Goal: Task Accomplishment & Management: Manage account settings

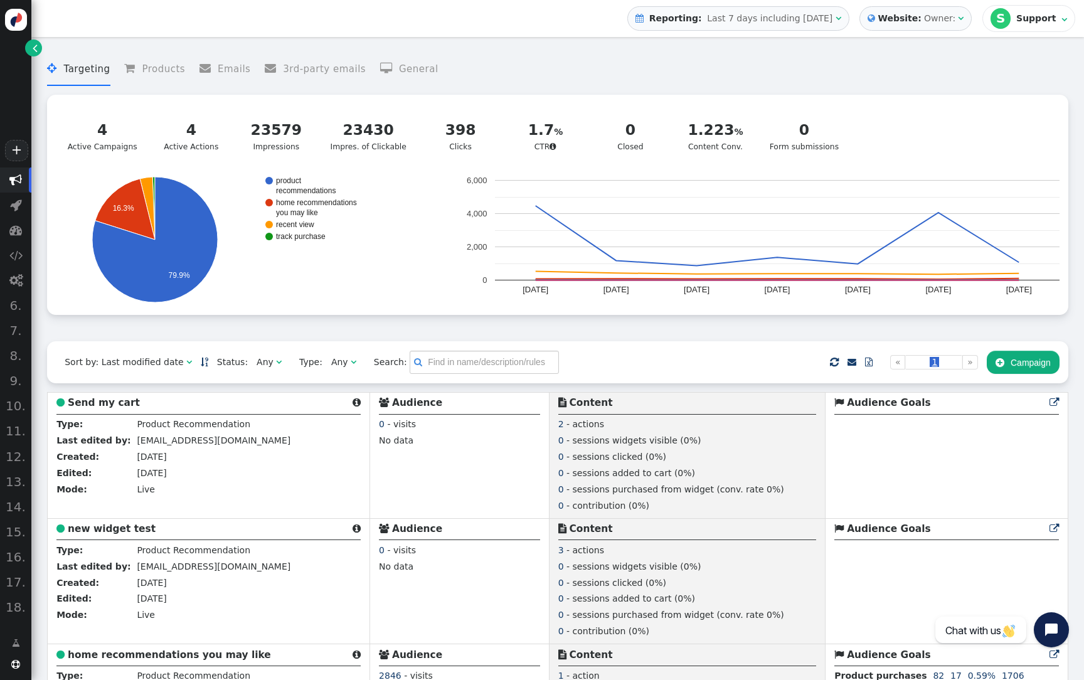
click at [950, 17] on div "Owner:" at bounding box center [939, 18] width 31 height 13
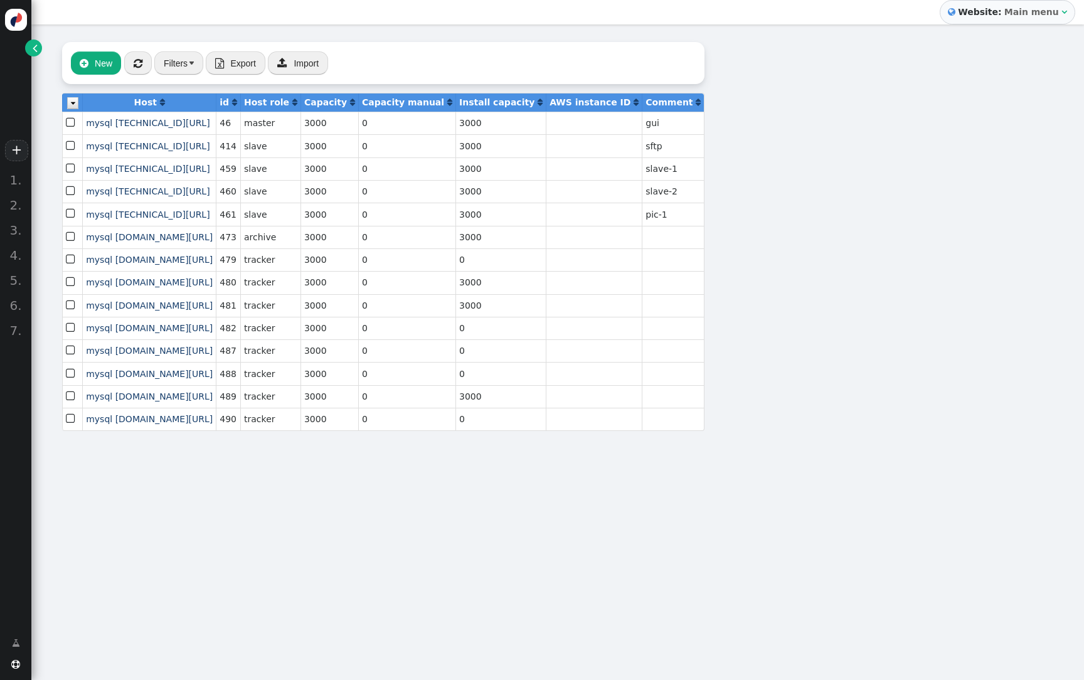
click at [39, 54] on link "" at bounding box center [33, 48] width 17 height 17
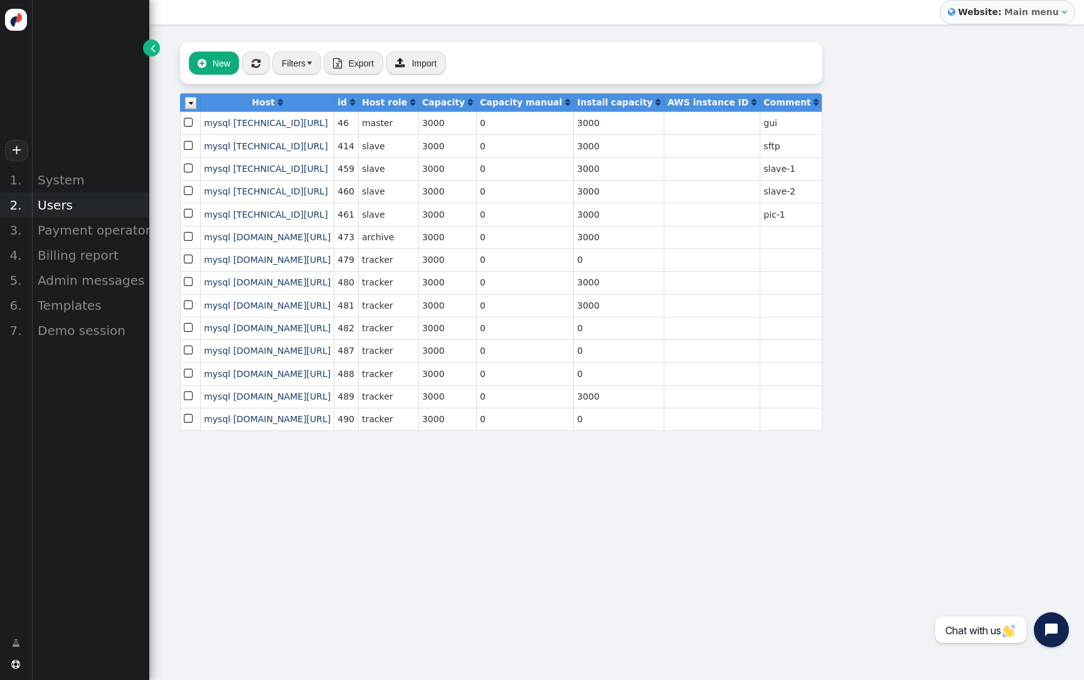
click at [41, 206] on div "Users" at bounding box center [90, 205] width 118 height 25
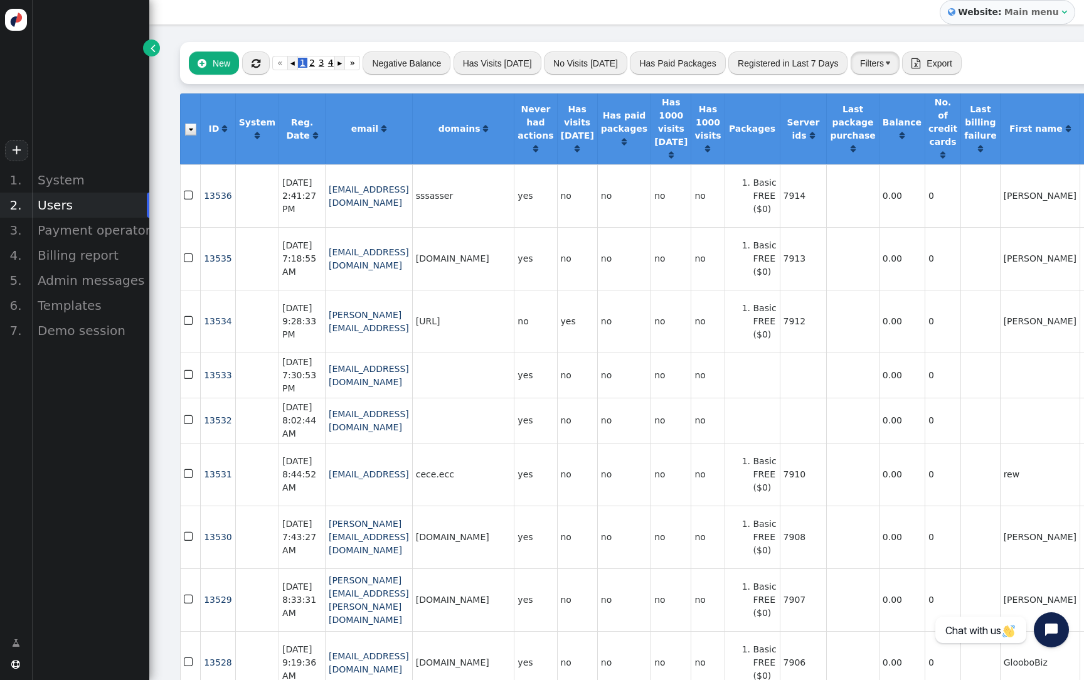
click at [859, 57] on button "Filters" at bounding box center [874, 62] width 49 height 23
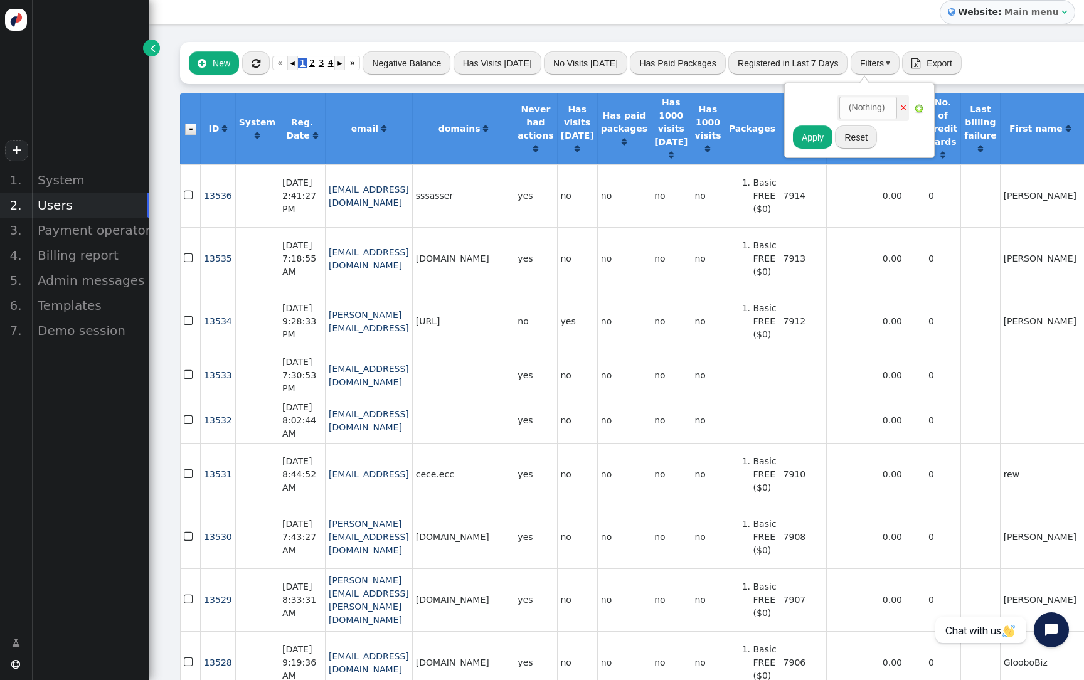
click at [859, 70] on button "Filters" at bounding box center [874, 62] width 49 height 23
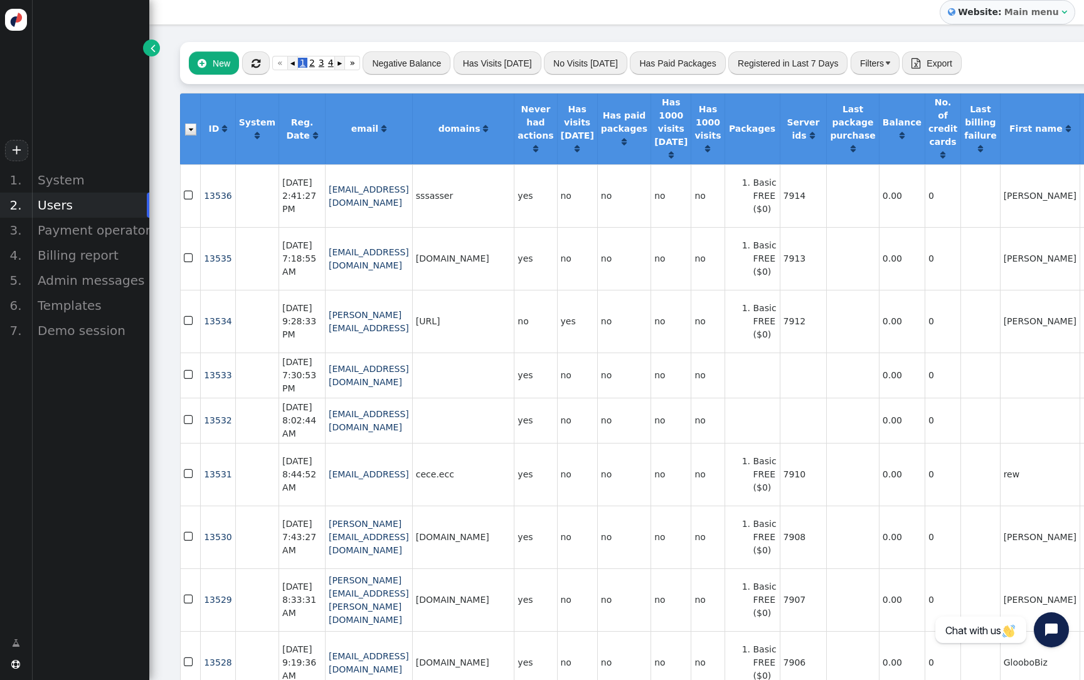
click at [859, 70] on button "Filters" at bounding box center [874, 62] width 49 height 23
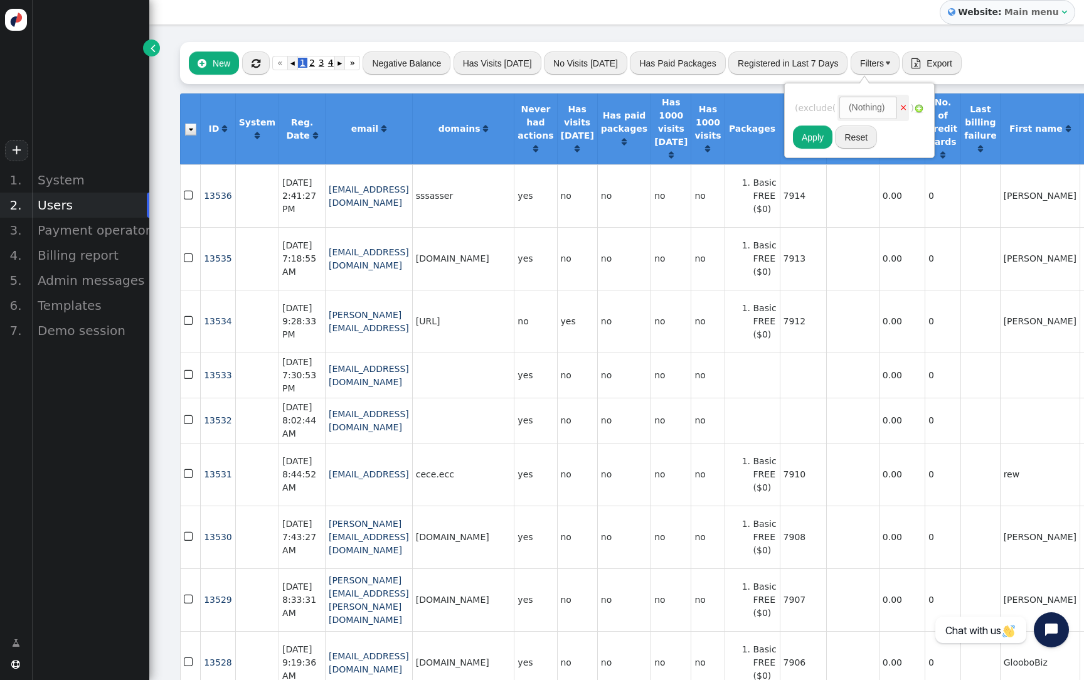
click at [867, 102] on div "(Nothing)" at bounding box center [866, 107] width 36 height 13
click at [862, 73] on button "Filters" at bounding box center [874, 62] width 49 height 23
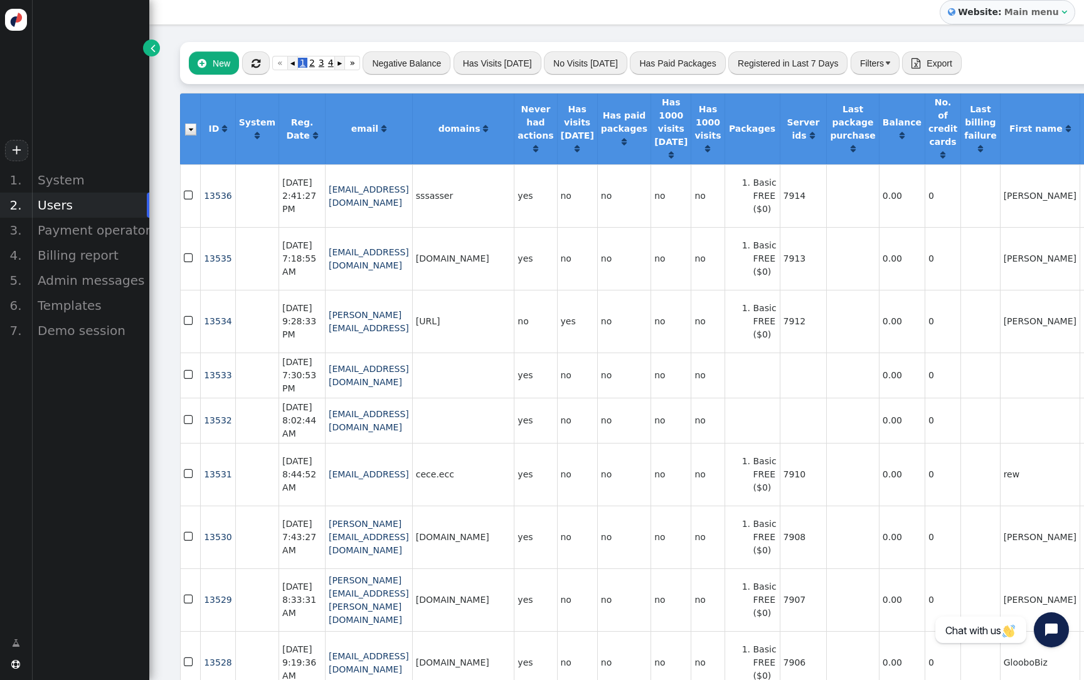
click at [862, 73] on button "Filters" at bounding box center [874, 62] width 49 height 23
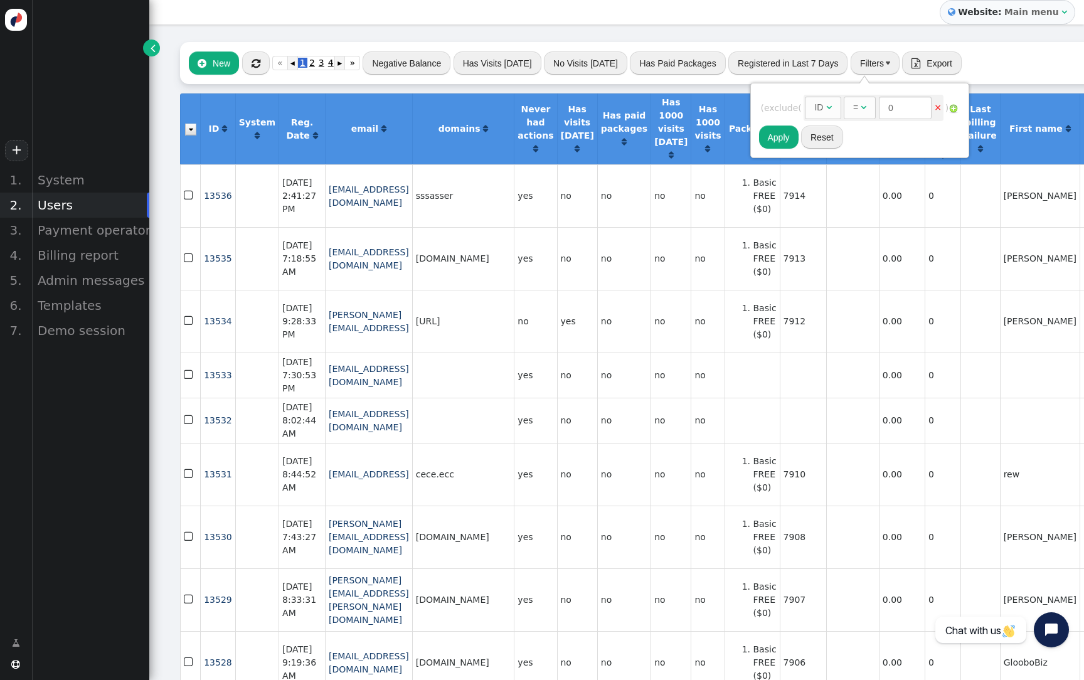
click at [823, 102] on div "ID" at bounding box center [818, 107] width 9 height 13
click at [870, 108] on div "=" at bounding box center [867, 107] width 5 height 13
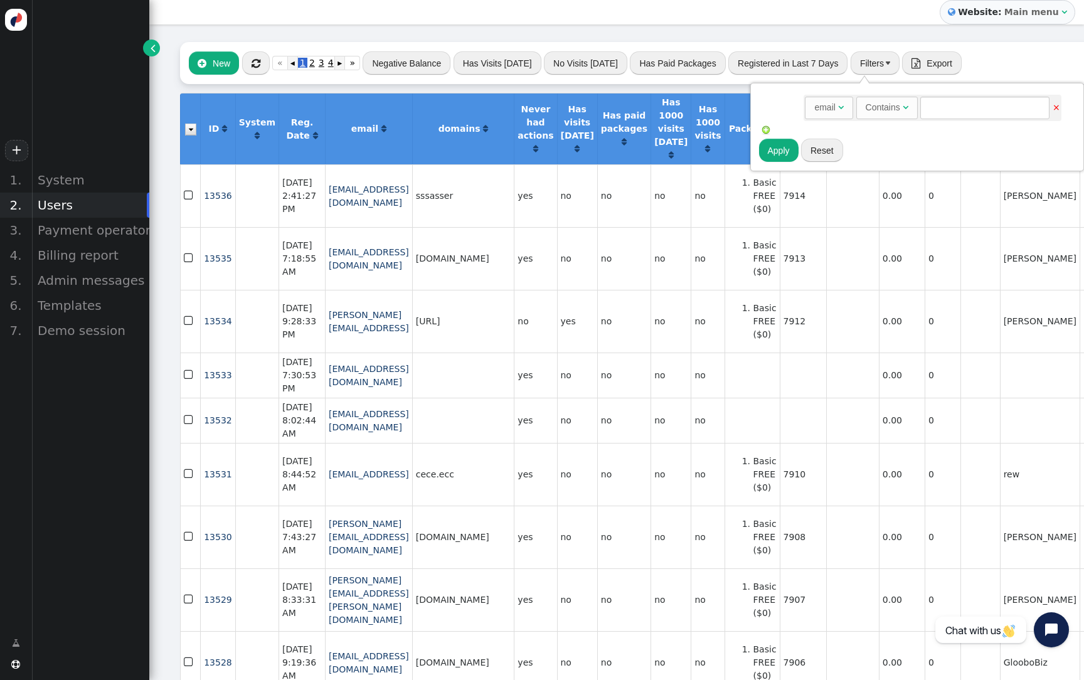
click at [953, 92] on div "Rules to check on next page when previous rules have been matched ID  AND OR X…" at bounding box center [917, 114] width 317 height 47
click at [953, 104] on input "text" at bounding box center [984, 108] width 129 height 23
type input "guns"
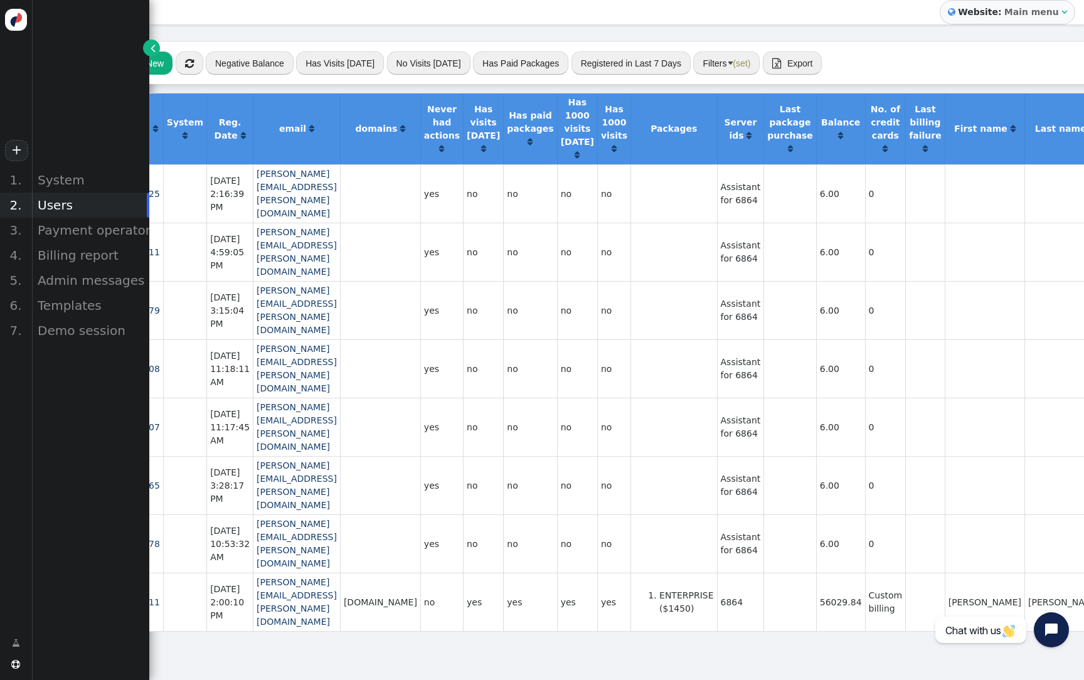
scroll to position [0, 66]
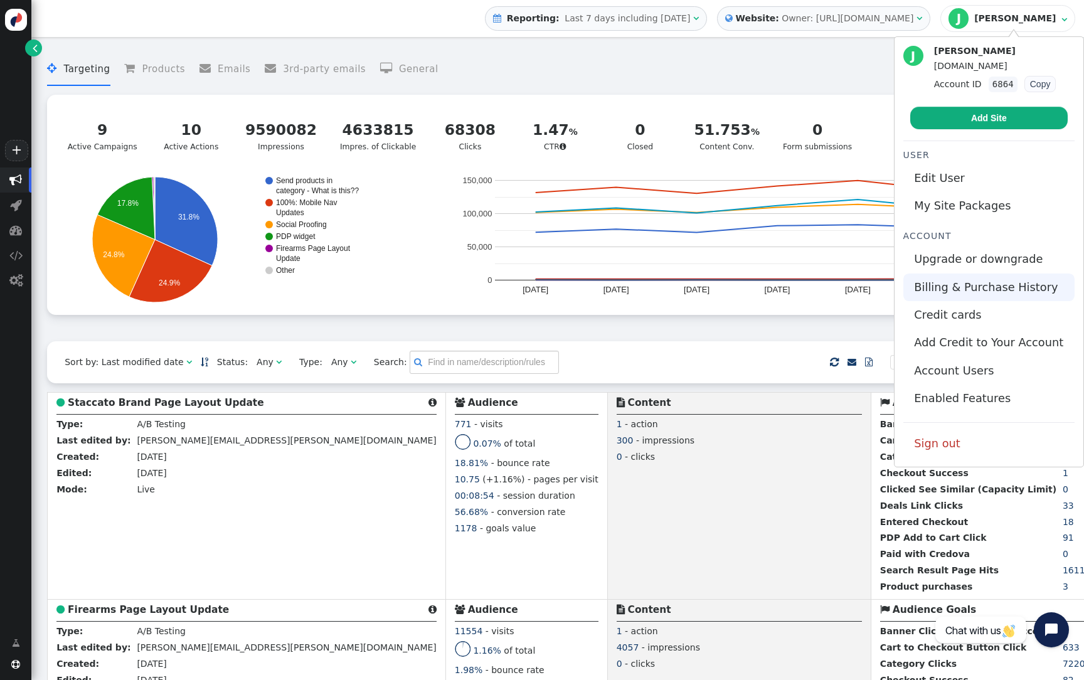
click at [970, 290] on link "Billing & Purchase History" at bounding box center [988, 287] width 171 height 28
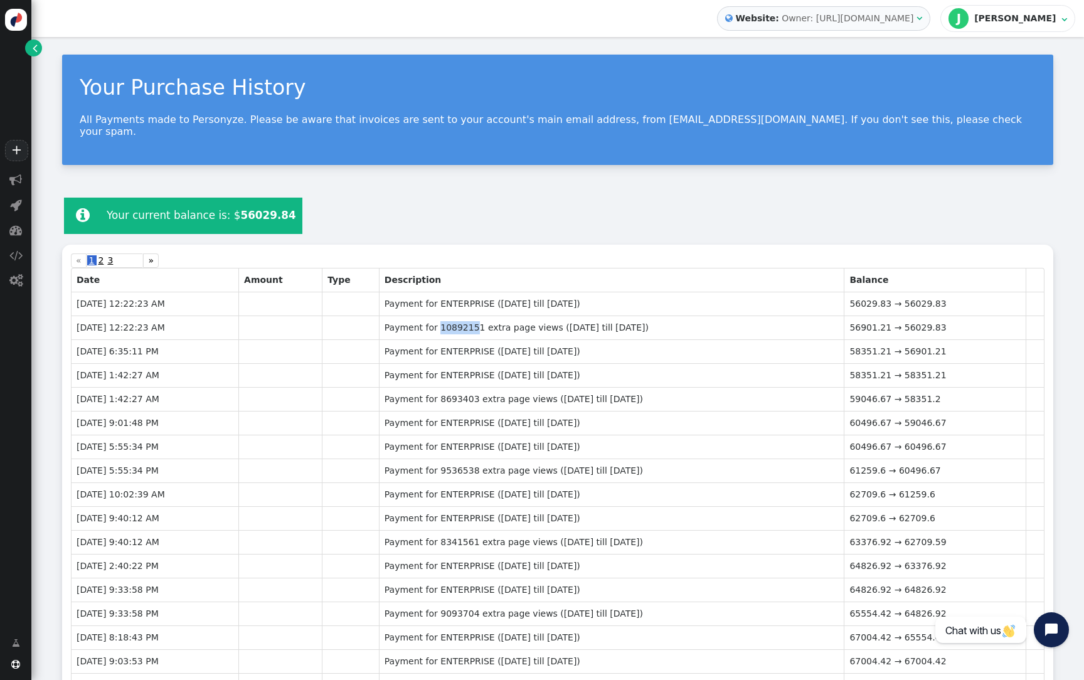
drag, startPoint x: 430, startPoint y: 317, endPoint x: 466, endPoint y: 317, distance: 36.4
click at [466, 317] on td "Payment for 10892151 extra page views (2025-09-01 till 2025-10-01)" at bounding box center [611, 327] width 465 height 24
drag, startPoint x: 469, startPoint y: 315, endPoint x: 429, endPoint y: 318, distance: 40.3
click at [429, 318] on td "Payment for 10892151 extra page views (2025-09-01 till 2025-10-01)" at bounding box center [611, 327] width 465 height 24
copy td "10892151"
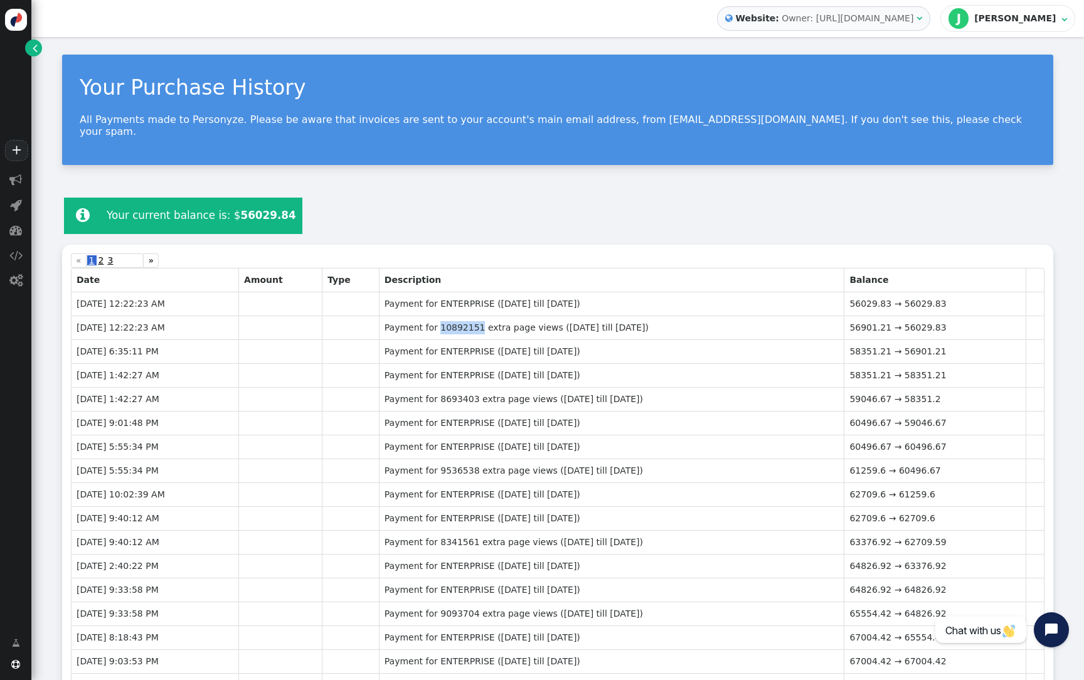
drag, startPoint x: 680, startPoint y: 314, endPoint x: 376, endPoint y: 318, distance: 304.2
click at [379, 318] on td "Payment for 10892151 extra page views (2025-09-01 till 2025-10-01)" at bounding box center [611, 327] width 465 height 24
copy td "Payment for 10892151 extra page views (2025-09-01 till 2025-10-01)"
